Goal: Transaction & Acquisition: Purchase product/service

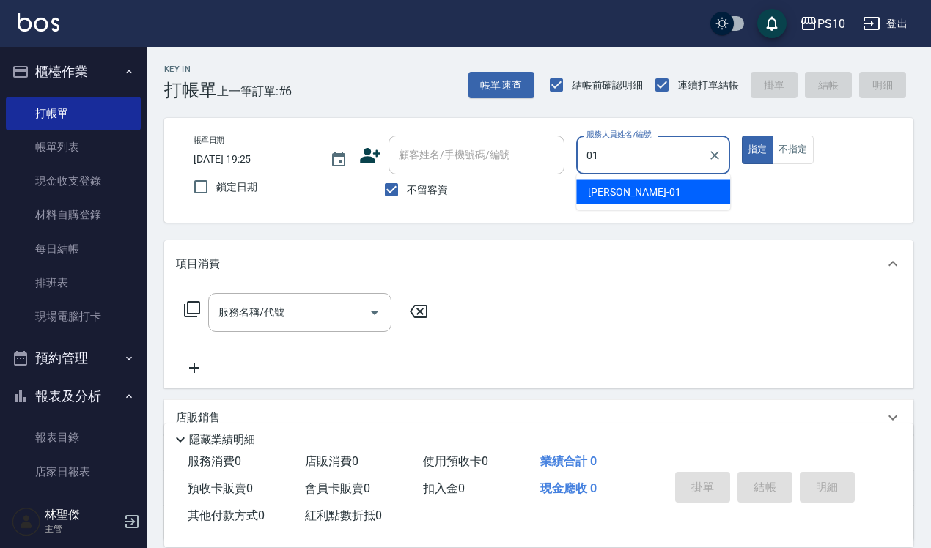
type input "[PERSON_NAME]-01"
type button "true"
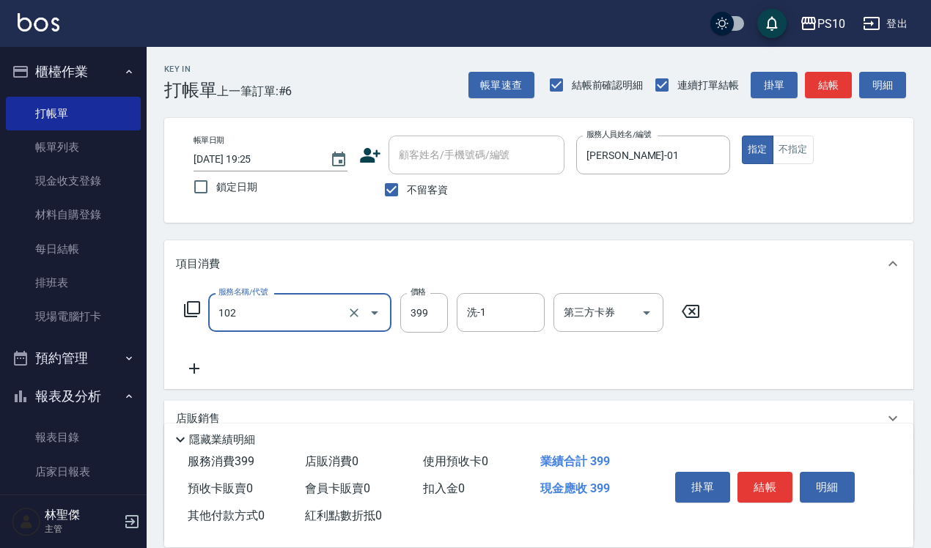
type input "SPA洗髮399(102)"
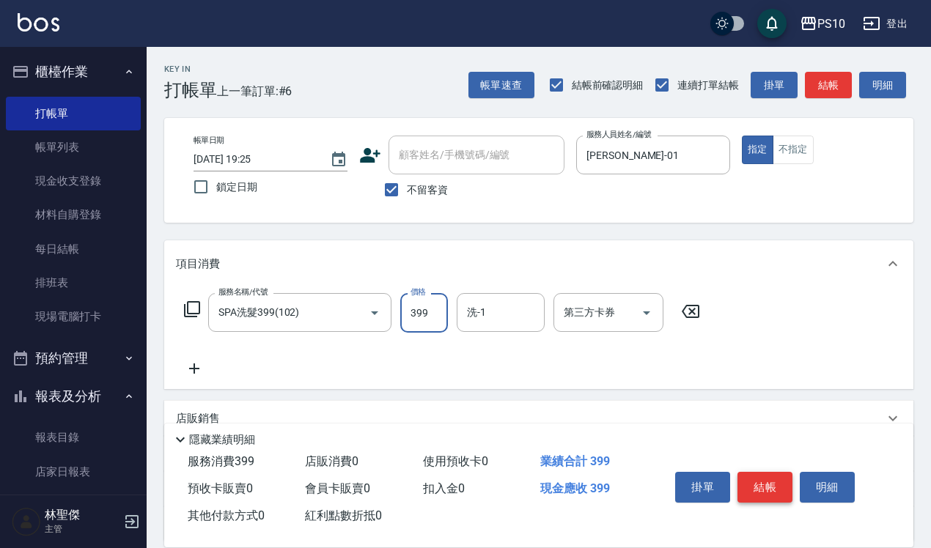
click at [769, 478] on button "結帳" at bounding box center [764, 487] width 55 height 31
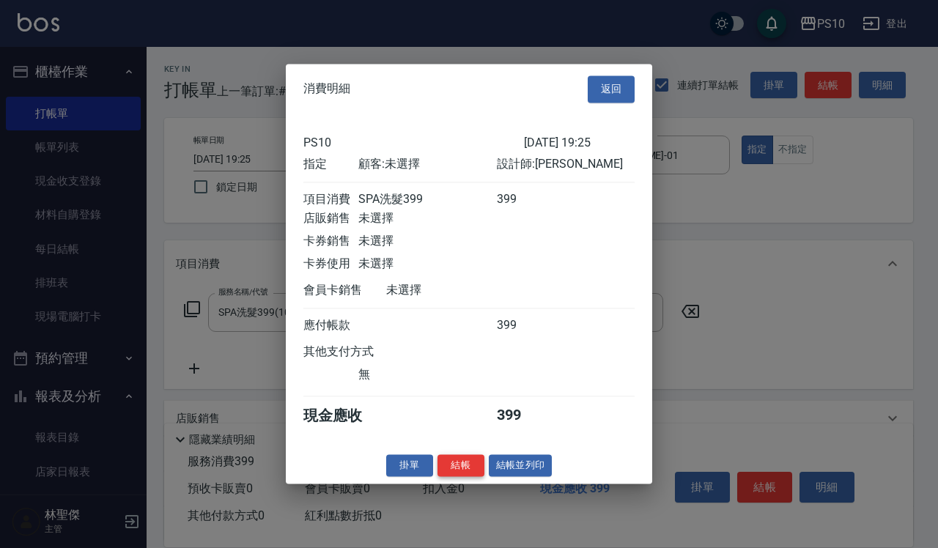
click at [464, 477] on button "結帳" at bounding box center [460, 465] width 47 height 23
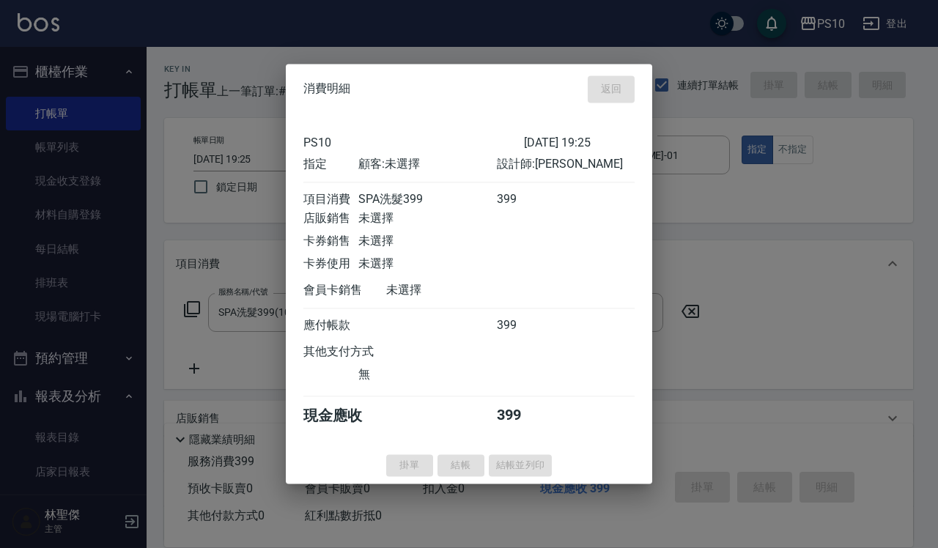
type input "[DATE] 20:03"
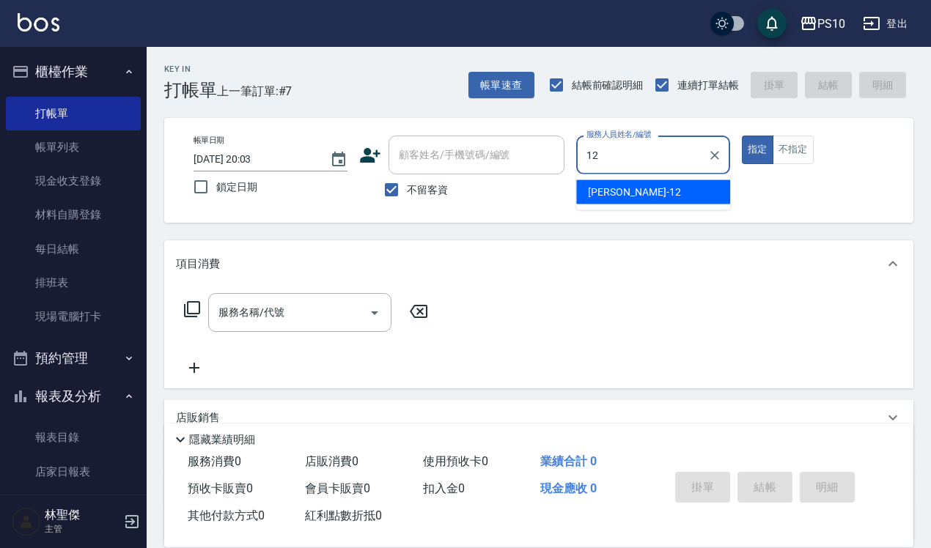
type input "[PERSON_NAME]-12"
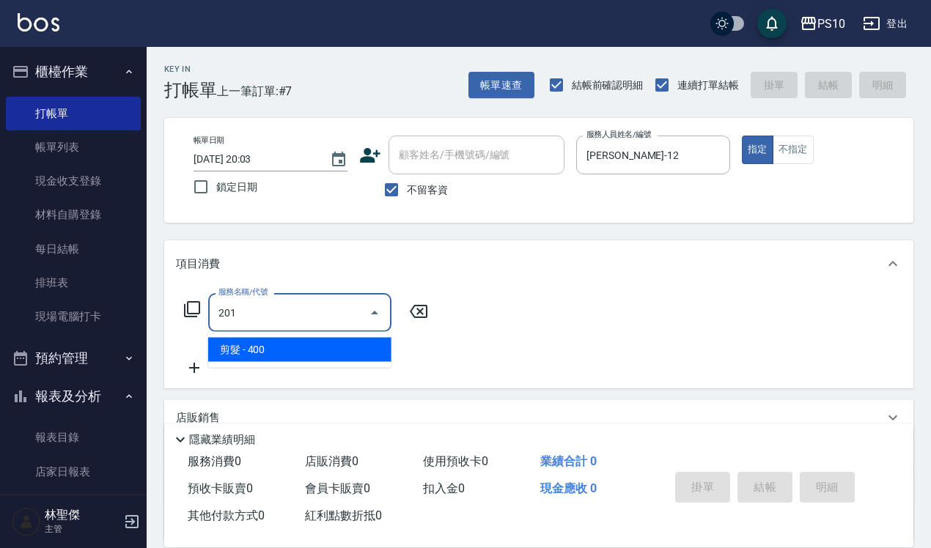
type input "剪髮(201)"
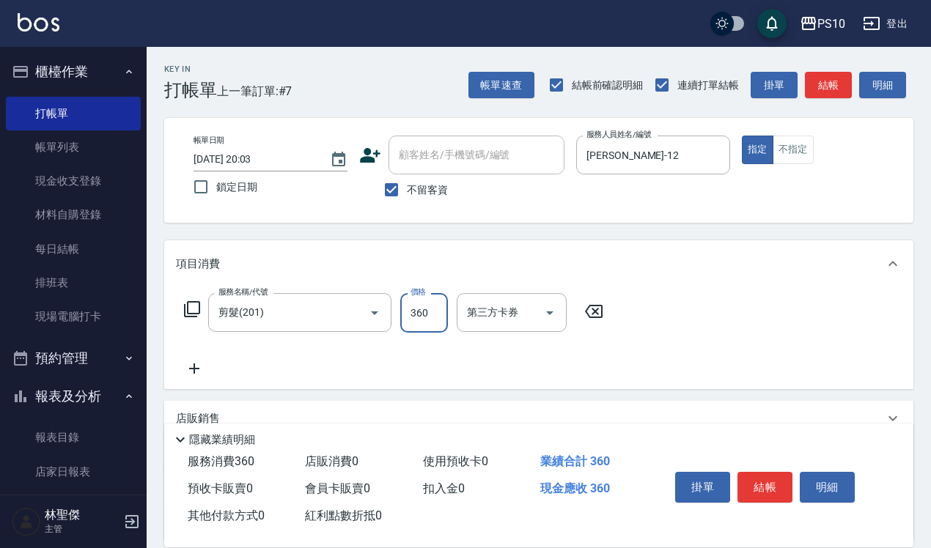
type input "360"
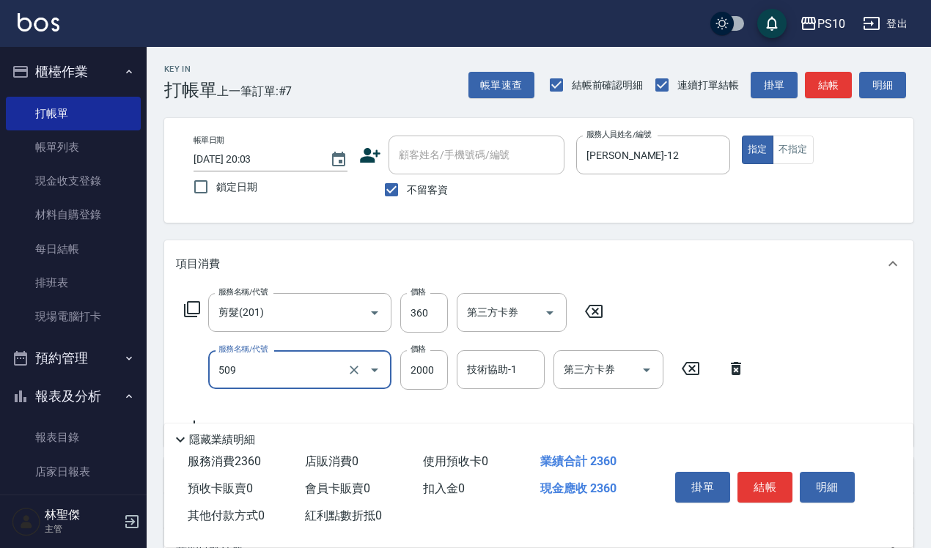
type input "5G長髮(509)"
type input "1600"
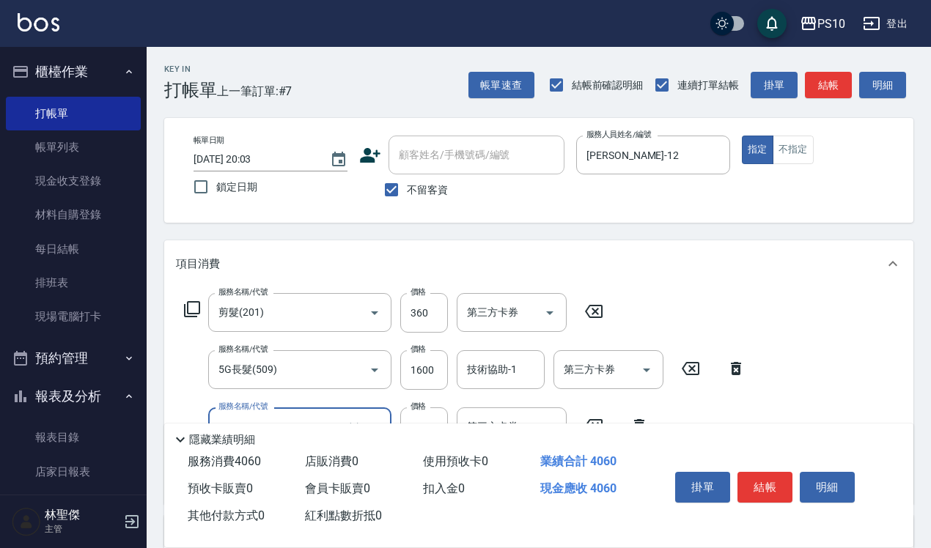
type input "染髮中髮(402)"
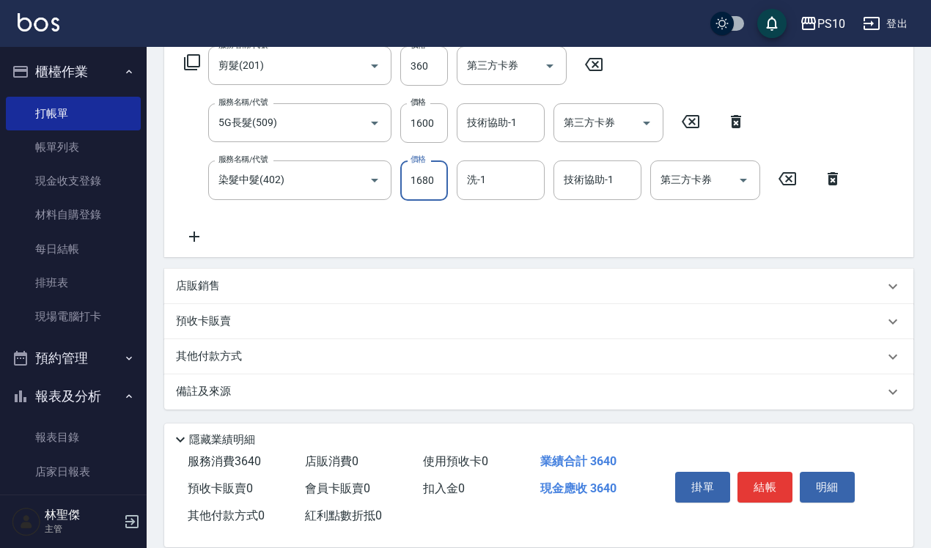
type input "1680"
click at [217, 283] on p "店販銷售" at bounding box center [198, 285] width 44 height 15
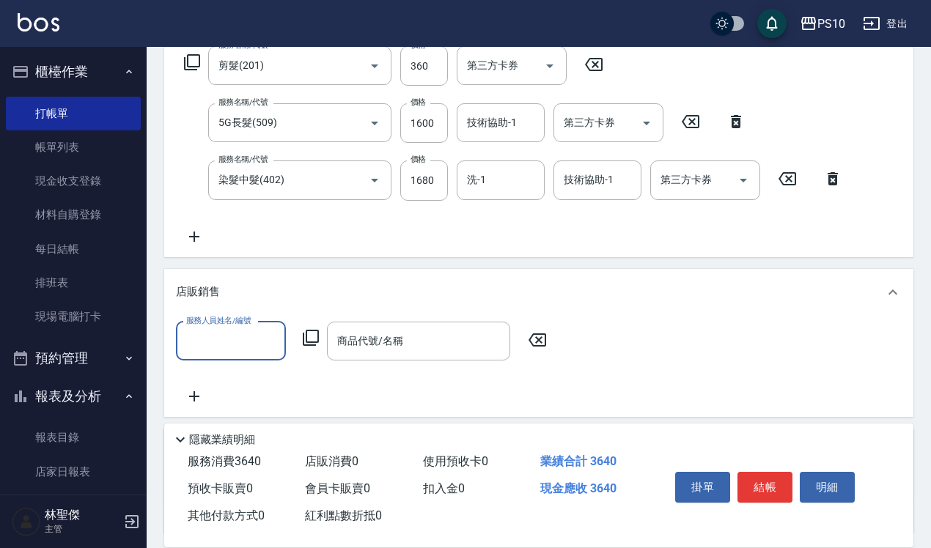
click at [237, 330] on input "服務人員姓名/編號" at bounding box center [230, 341] width 97 height 26
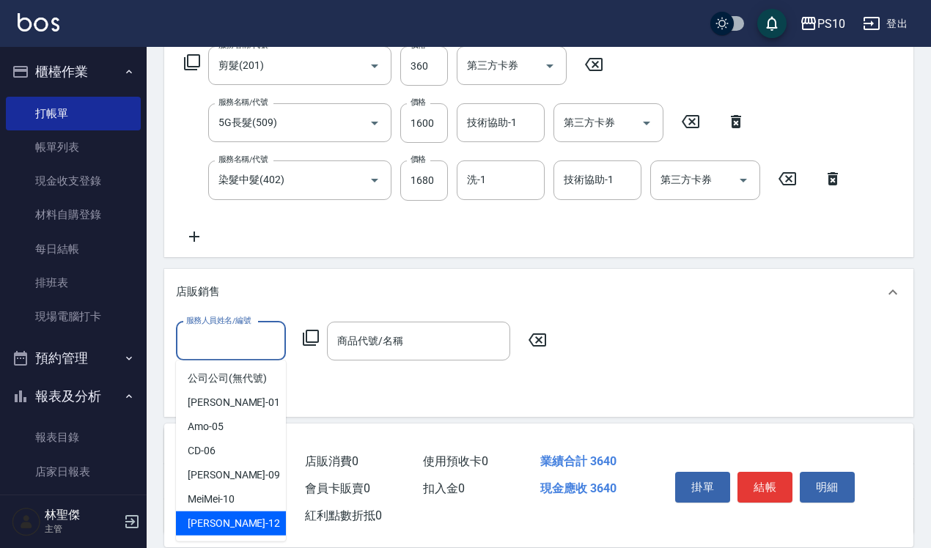
click at [229, 514] on div "[PERSON_NAME] -12" at bounding box center [231, 523] width 110 height 24
type input "[PERSON_NAME]-12"
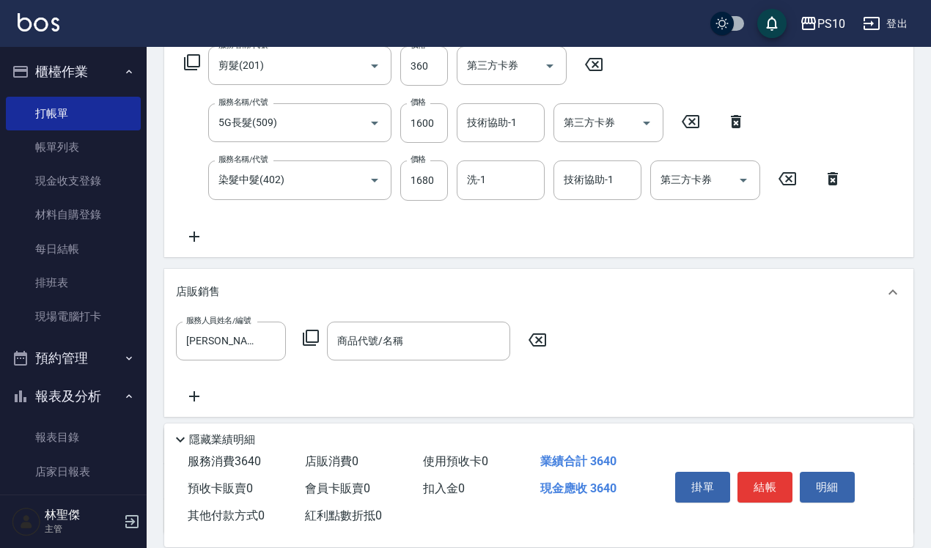
click at [316, 342] on icon at bounding box center [311, 338] width 18 height 18
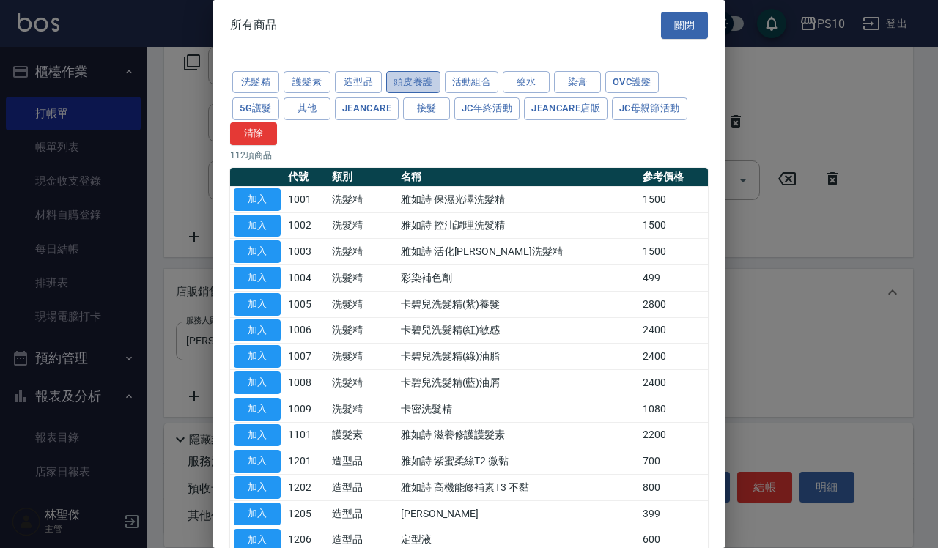
click at [421, 78] on button "頭皮養護" at bounding box center [413, 82] width 54 height 23
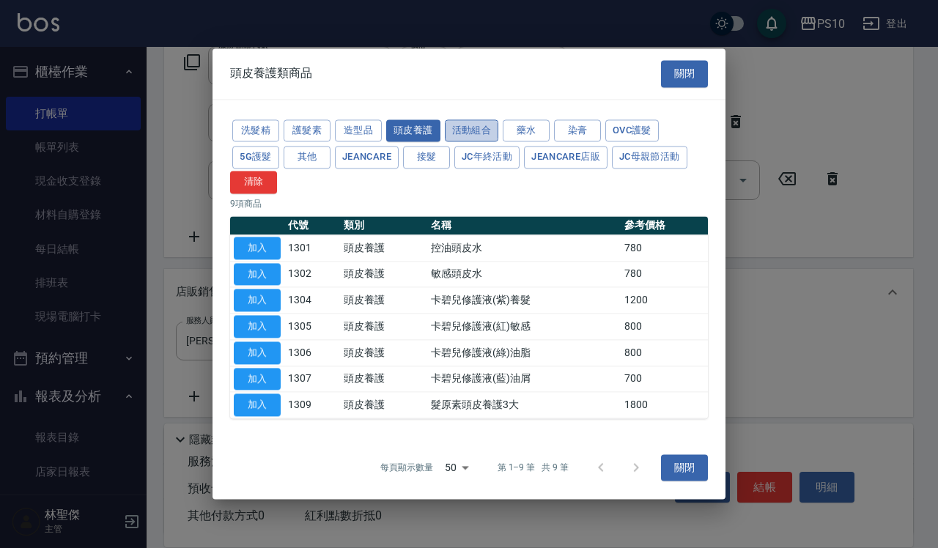
click at [488, 133] on button "活動組合" at bounding box center [472, 130] width 54 height 23
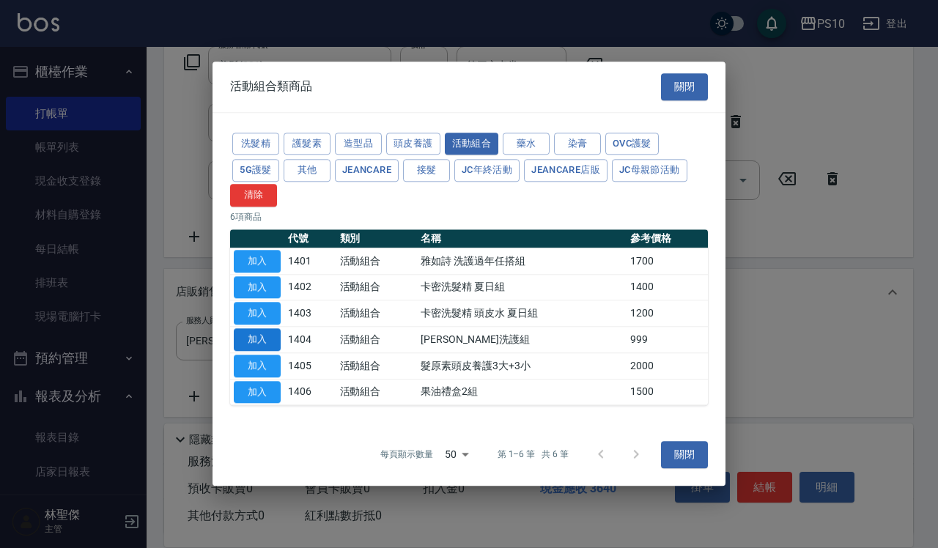
click at [267, 337] on button "加入" at bounding box center [257, 339] width 47 height 23
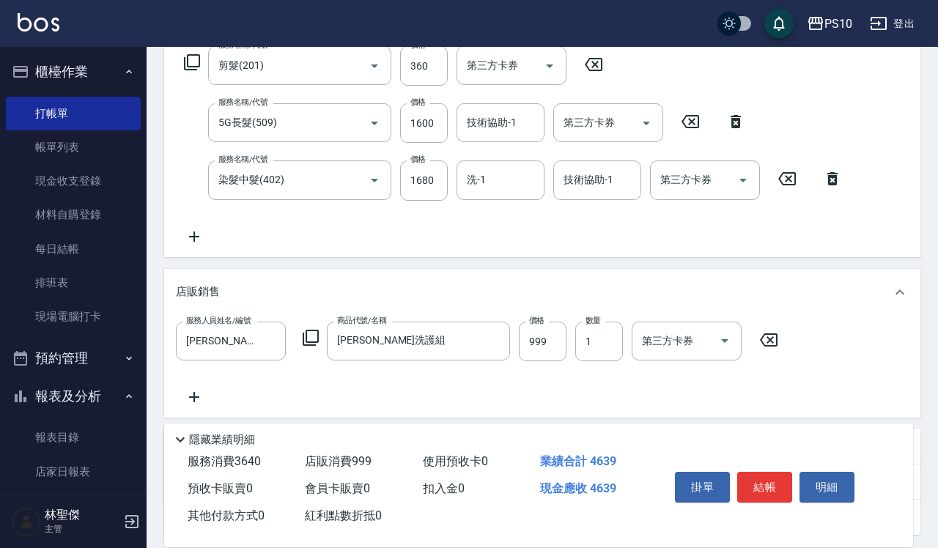
type input "[PERSON_NAME]洗護組"
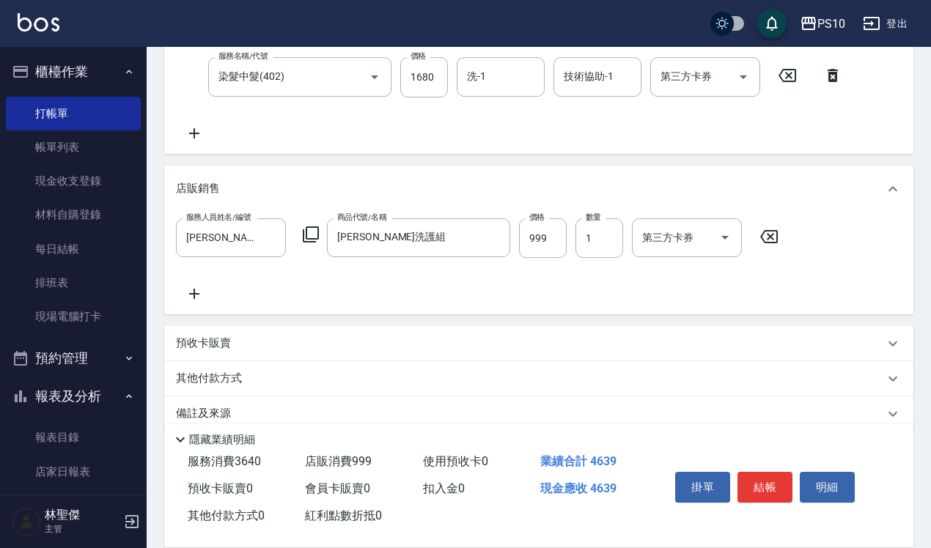
scroll to position [372, 0]
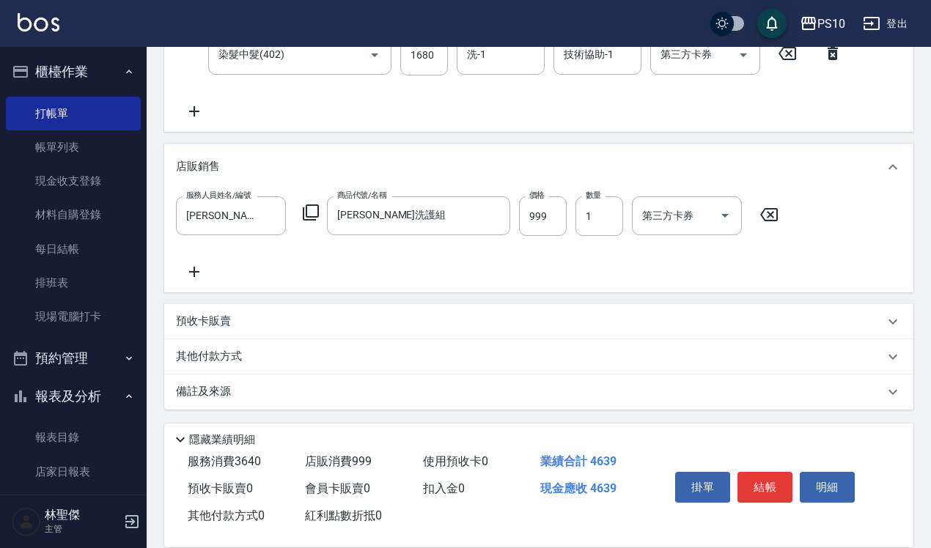
click at [238, 355] on p "其他付款方式" at bounding box center [212, 357] width 73 height 16
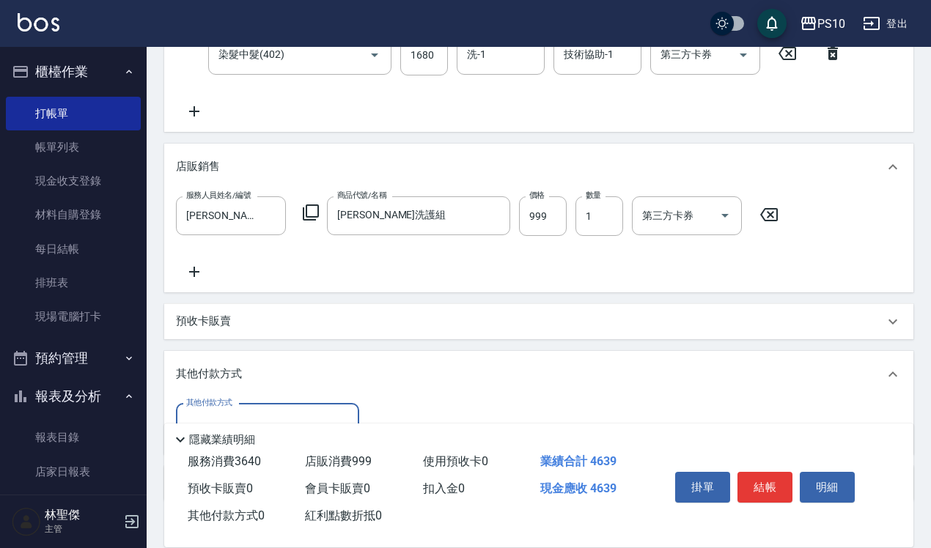
scroll to position [464, 0]
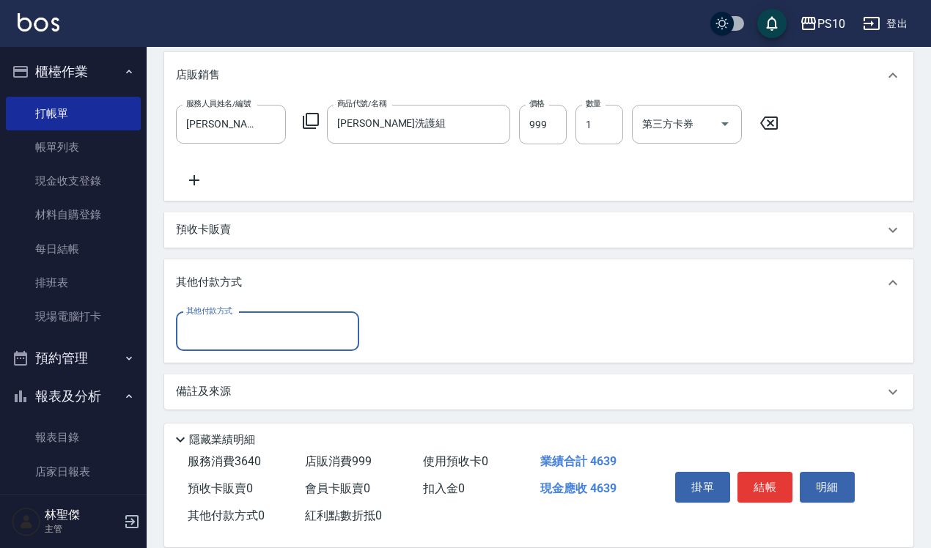
click at [244, 346] on div "其他付款方式" at bounding box center [267, 331] width 183 height 39
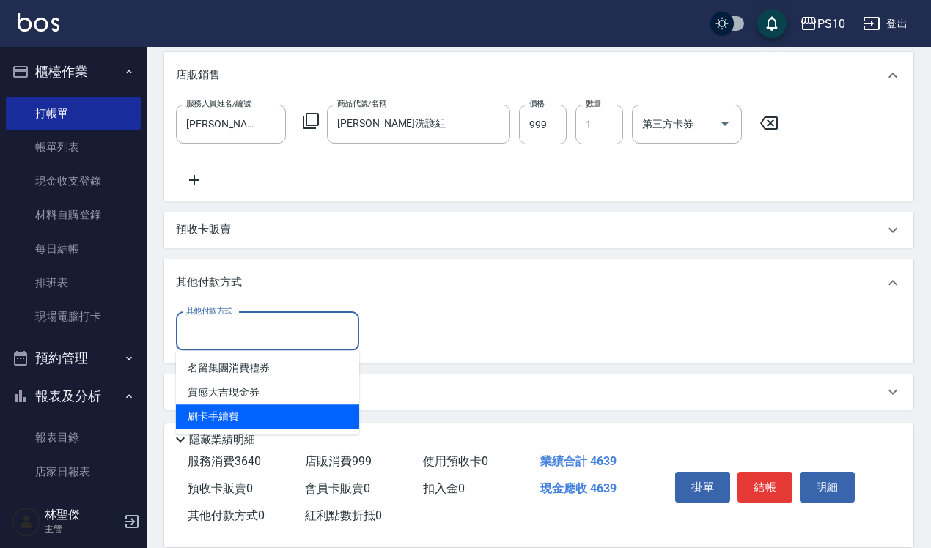
click at [232, 413] on span "刷卡手續費" at bounding box center [267, 417] width 183 height 24
type input "刷卡手續費"
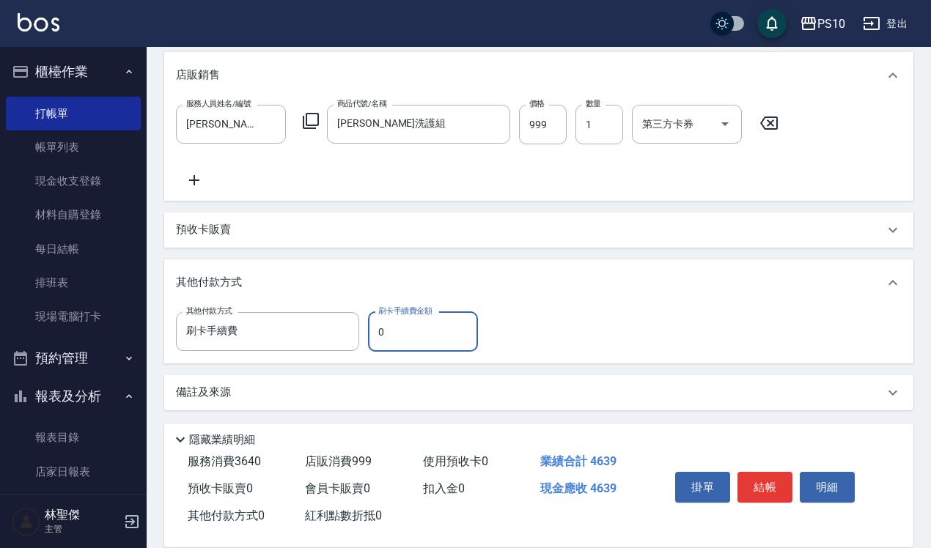
drag, startPoint x: 374, startPoint y: 325, endPoint x: 409, endPoint y: 330, distance: 34.8
click at [409, 330] on input "0" at bounding box center [423, 332] width 110 height 40
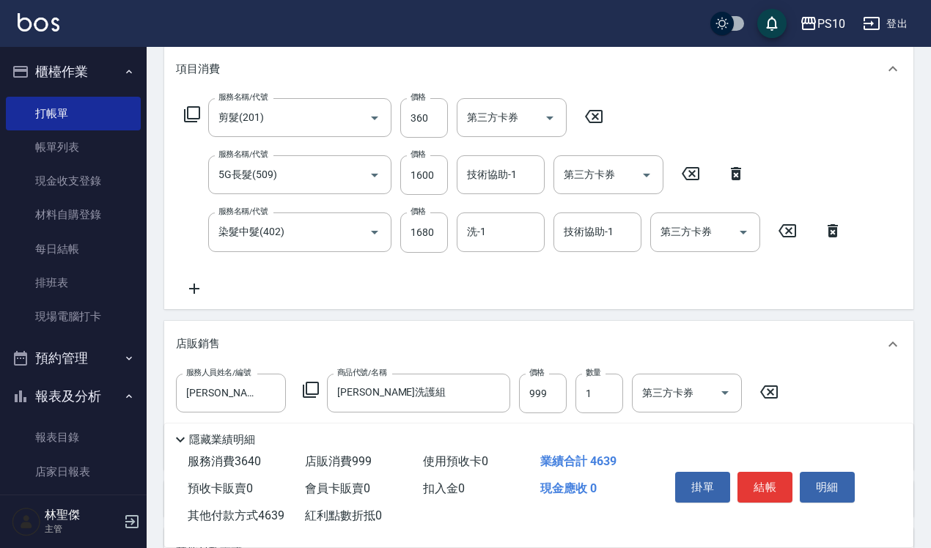
scroll to position [0, 0]
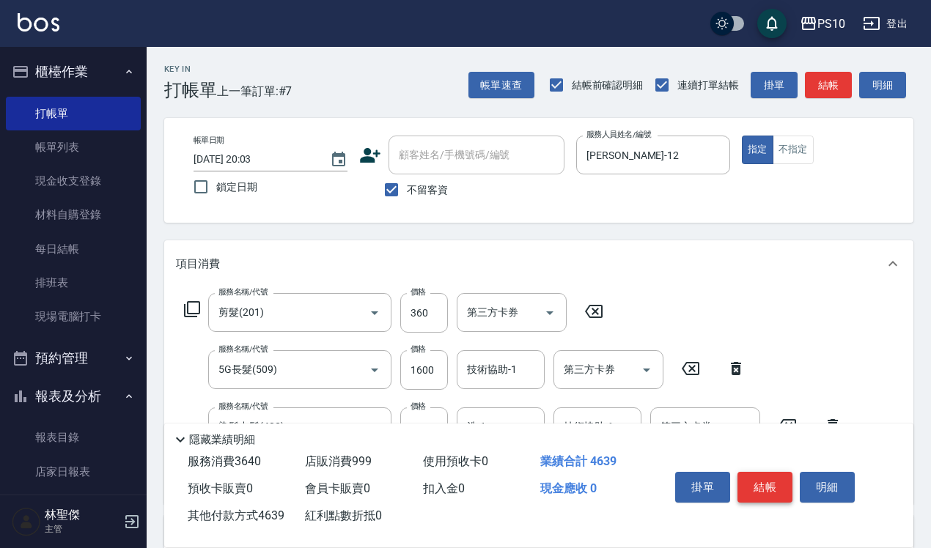
type input "4639"
click at [764, 489] on button "結帳" at bounding box center [764, 487] width 55 height 31
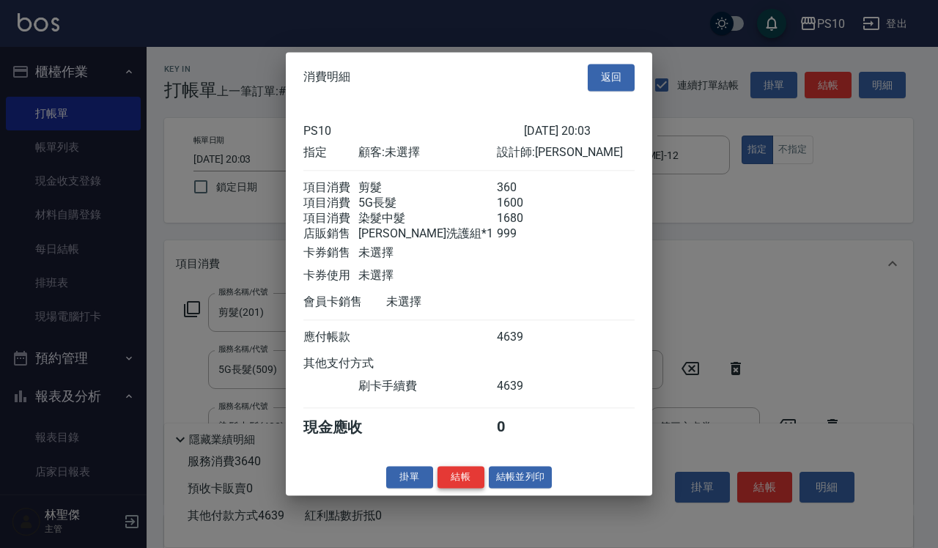
click at [452, 484] on button "結帳" at bounding box center [460, 477] width 47 height 23
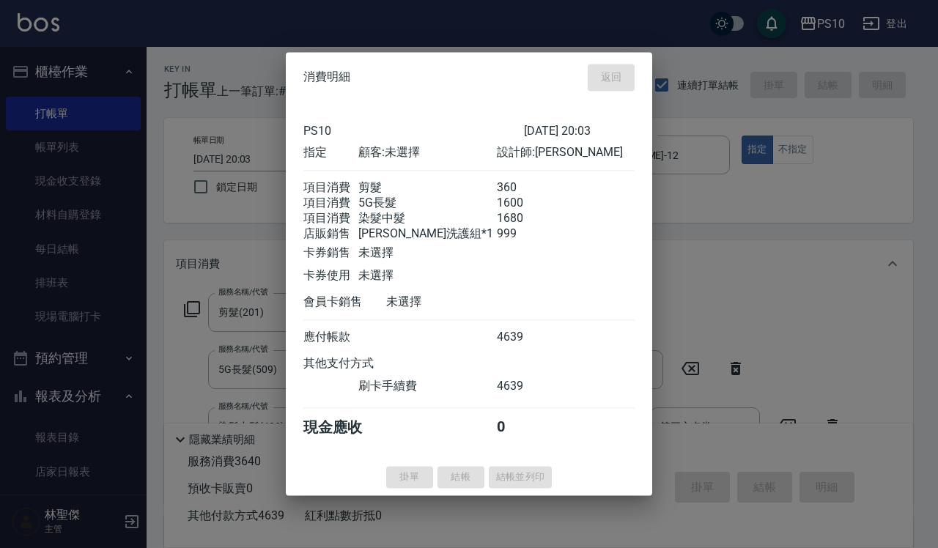
type input "[DATE] 20:04"
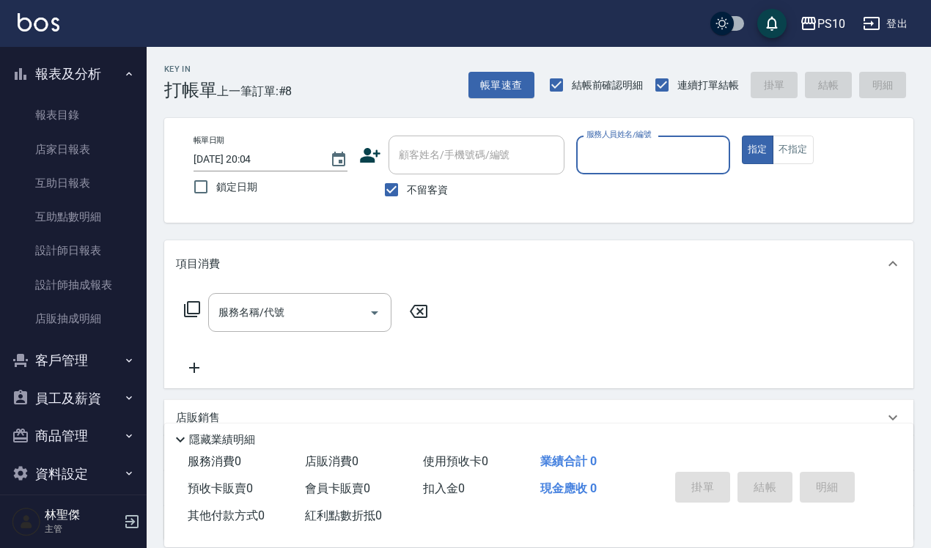
scroll to position [338, 0]
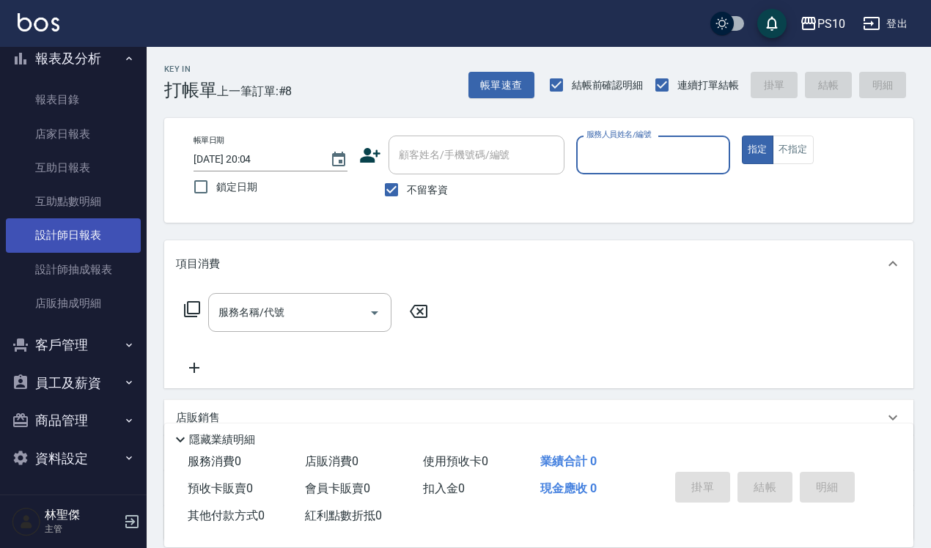
click at [99, 235] on link "設計師日報表" at bounding box center [73, 235] width 135 height 34
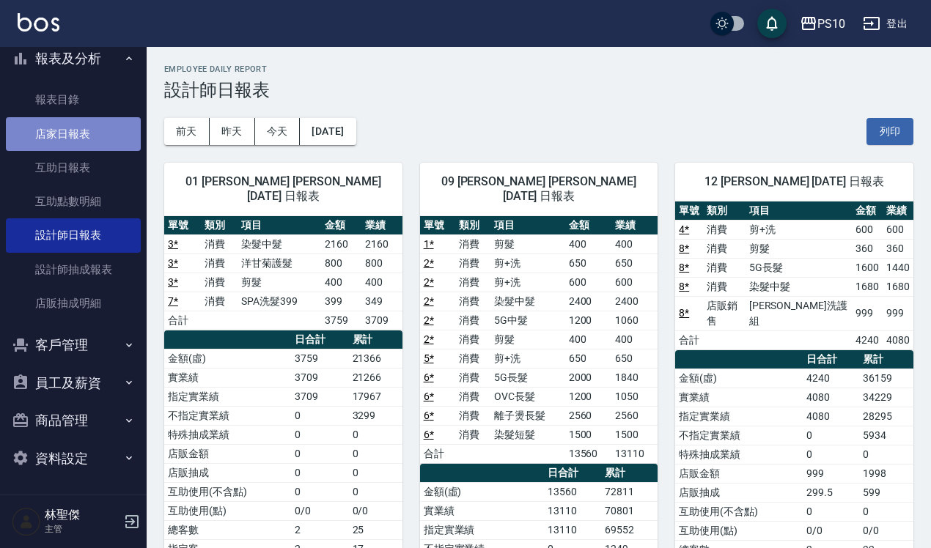
click at [101, 141] on link "店家日報表" at bounding box center [73, 134] width 135 height 34
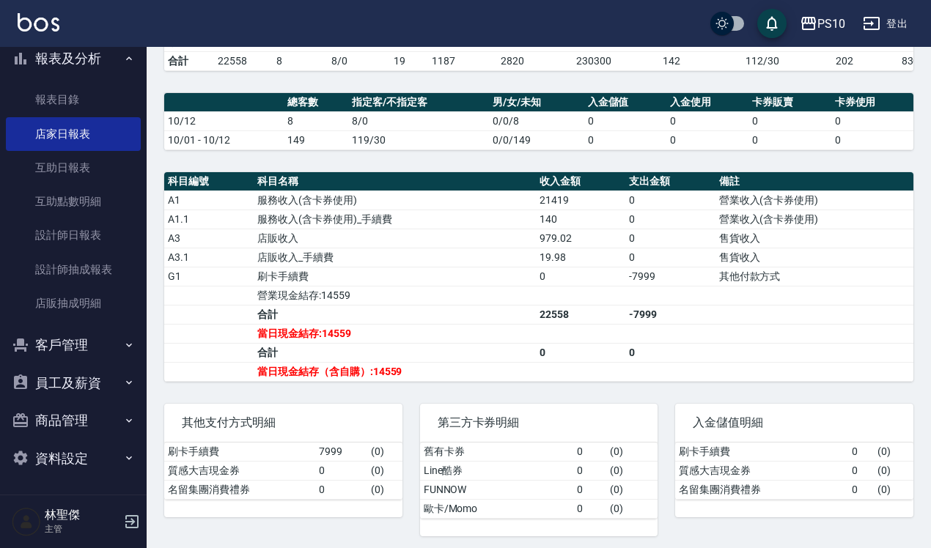
scroll to position [361, 0]
